Goal: Book appointment/travel/reservation

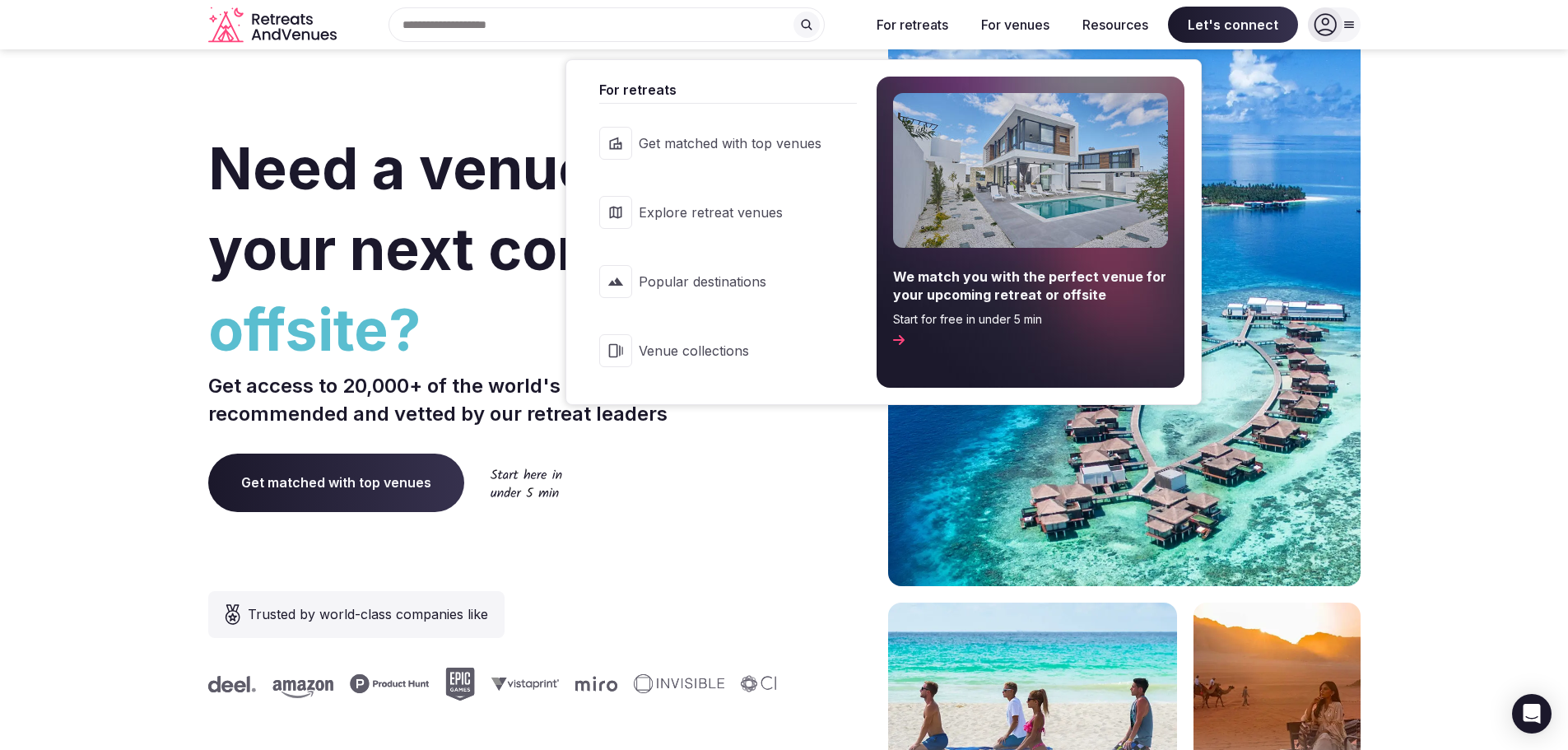
click at [709, 291] on span "Popular destinations" at bounding box center [730, 282] width 182 height 18
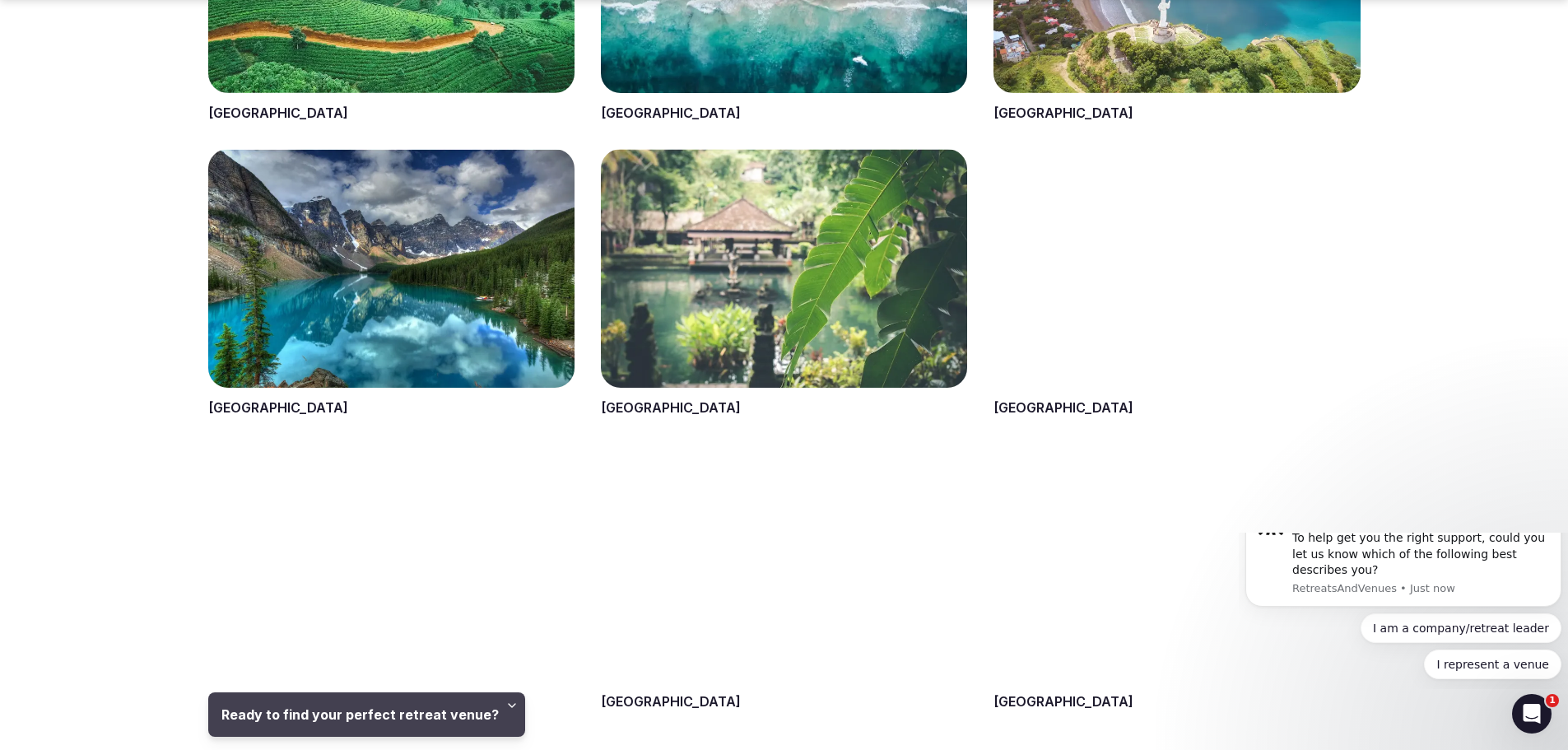
scroll to position [1185, 0]
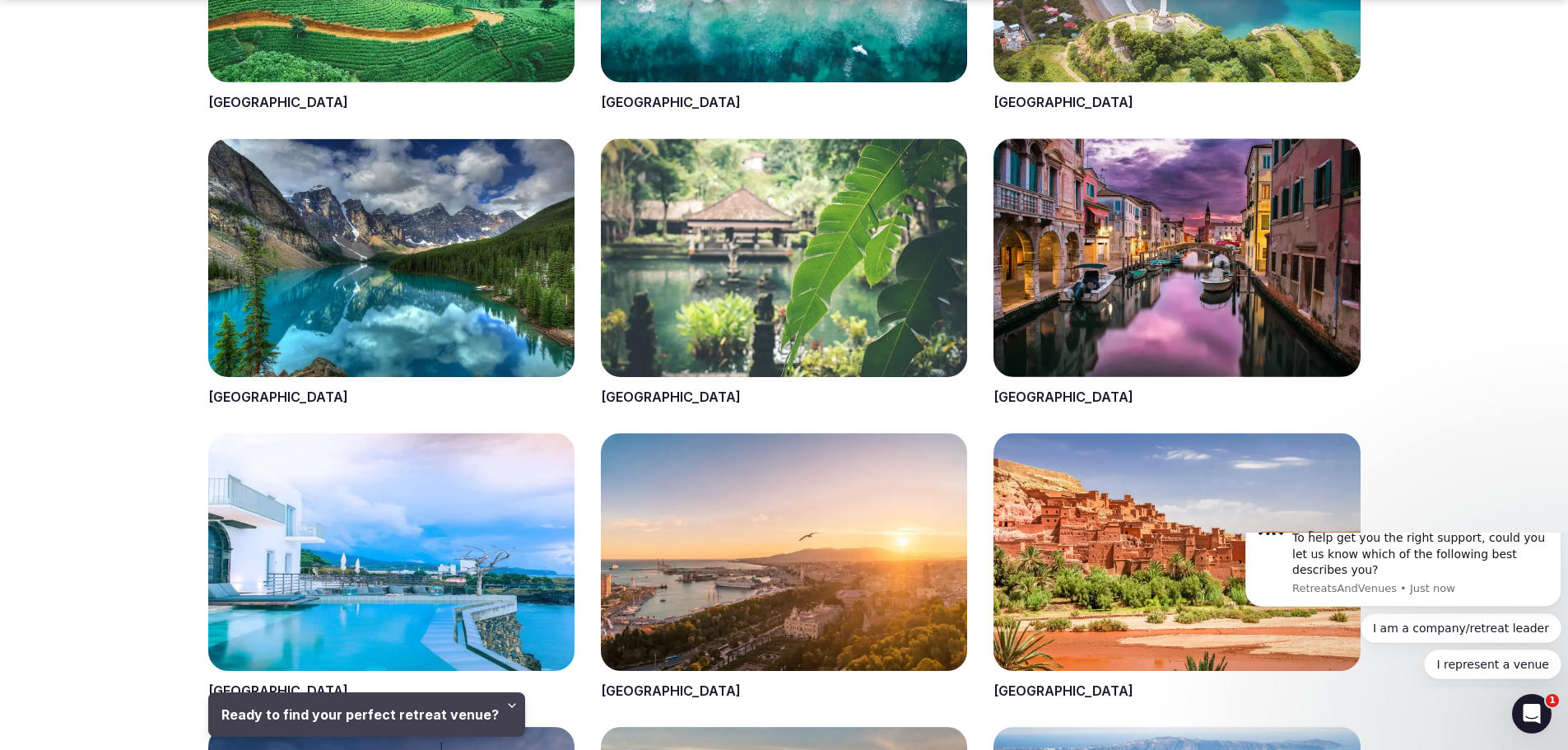
click at [410, 261] on span at bounding box center [392, 272] width 367 height 267
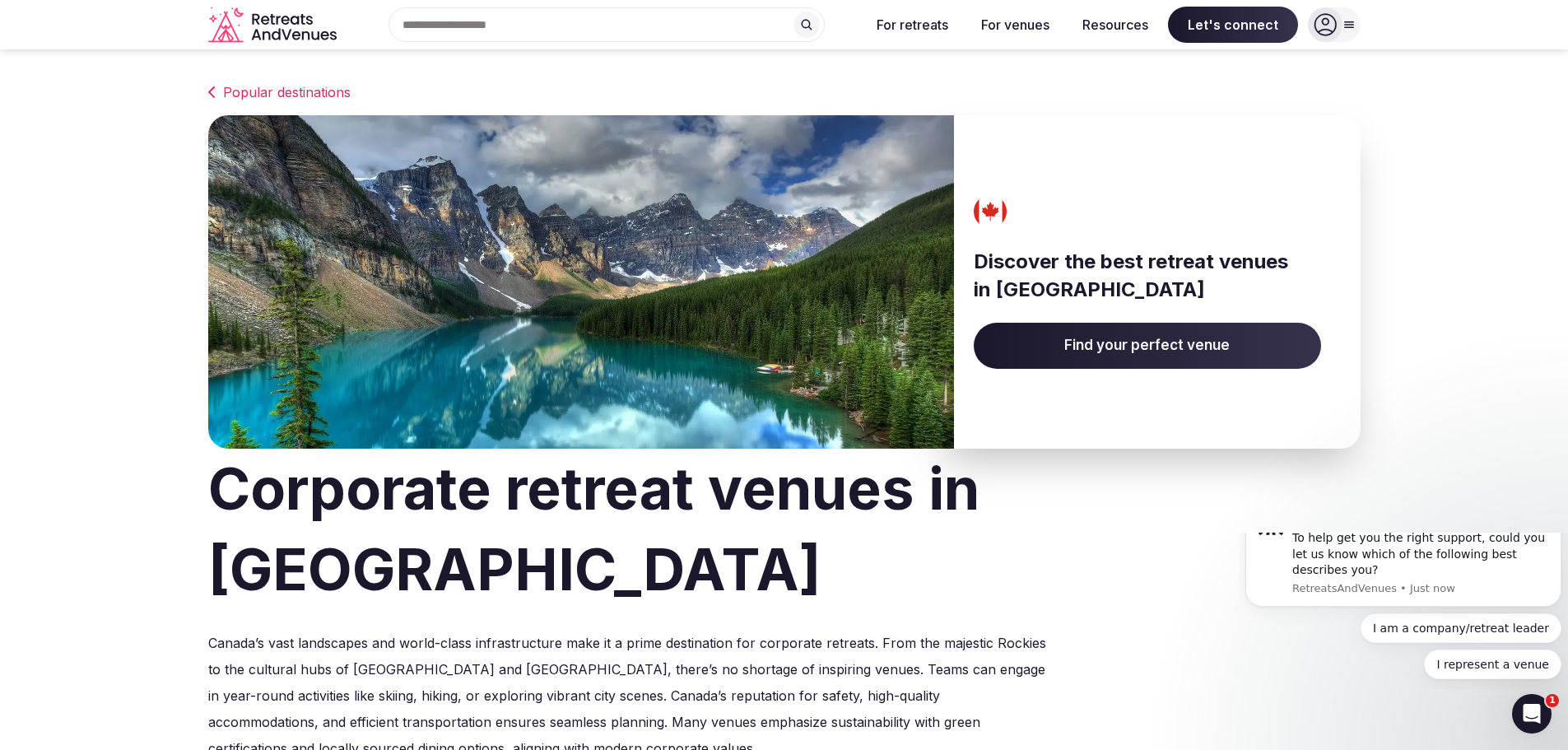
click at [1166, 345] on span "Find your perfect venue" at bounding box center [1147, 346] width 347 height 46
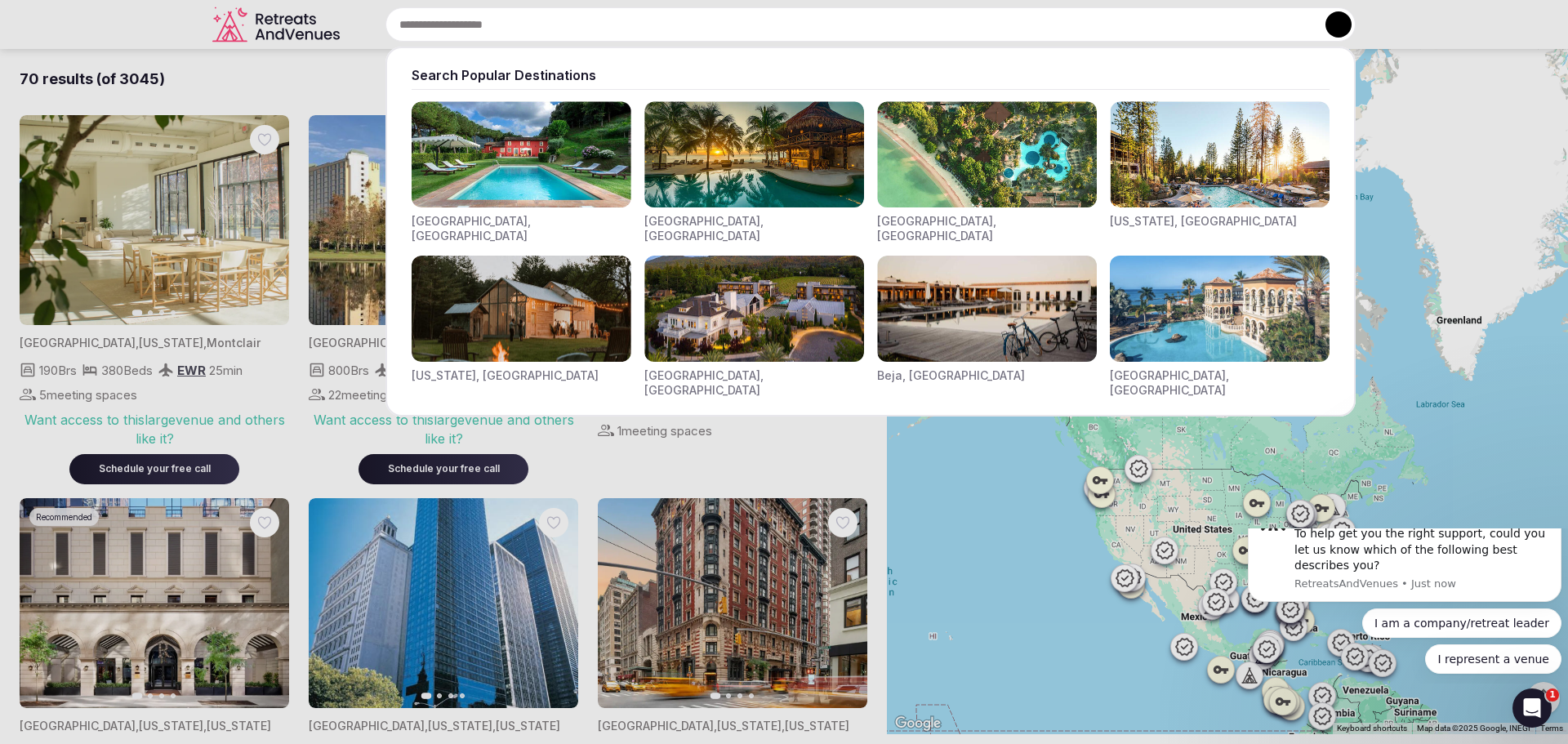
click at [453, 22] on div "Search Popular Destinations [GEOGRAPHIC_DATA], [GEOGRAPHIC_DATA] [GEOGRAPHIC_DA…" at bounding box center [851, 24] width 1010 height 34
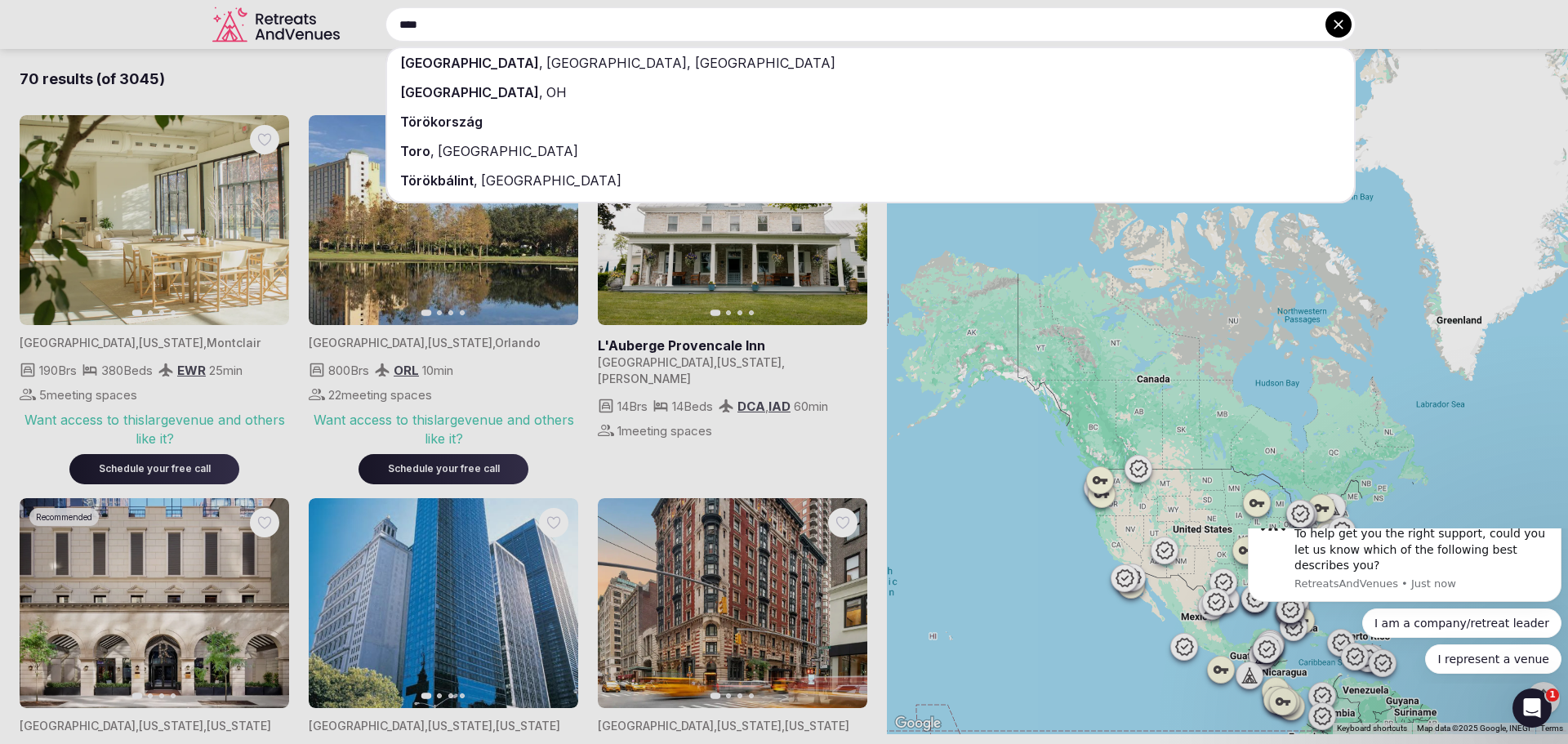
type input "****"
click at [543, 60] on span "[GEOGRAPHIC_DATA], [GEOGRAPHIC_DATA]" at bounding box center [689, 63] width 292 height 17
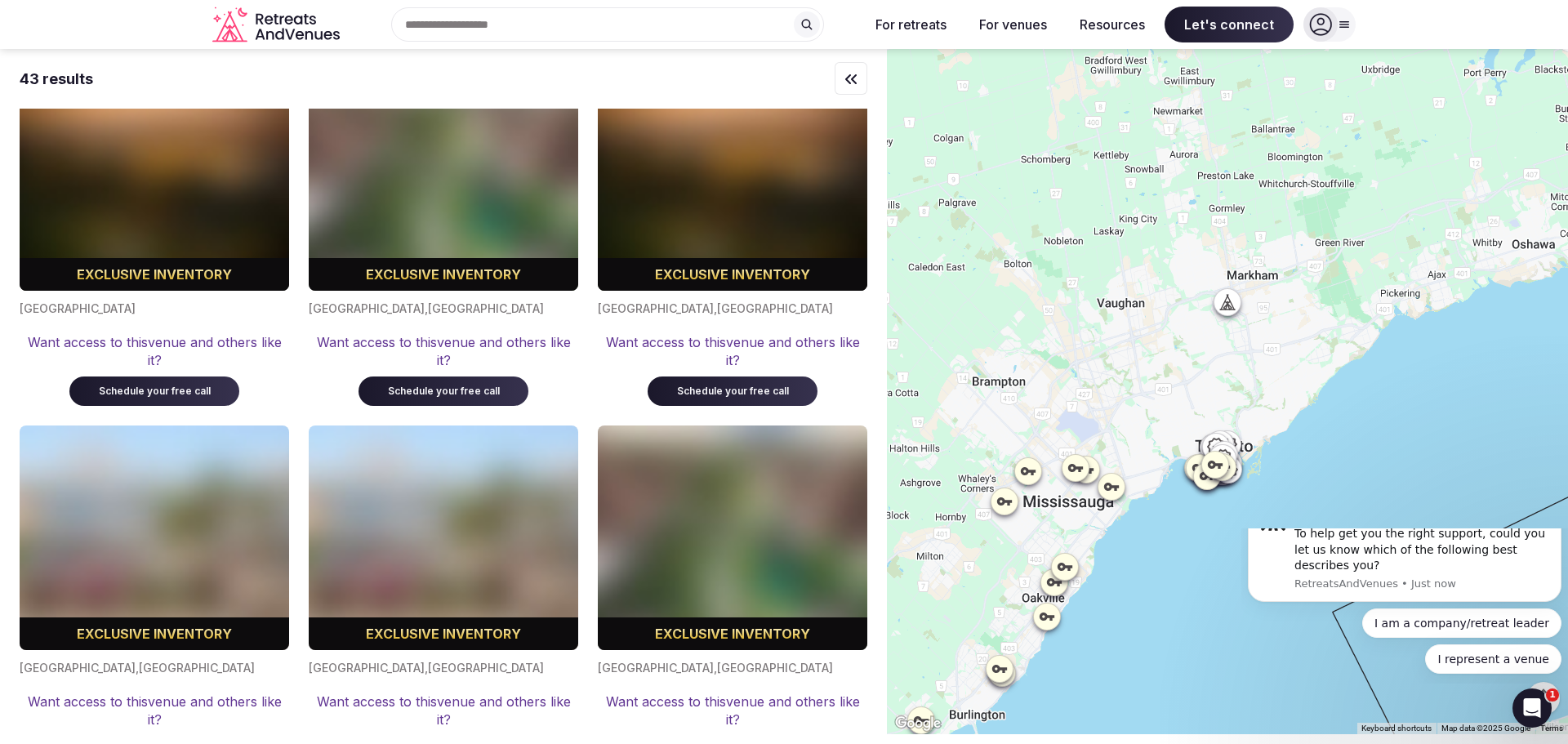
scroll to position [4483, 0]
